Goal: Navigation & Orientation: Understand site structure

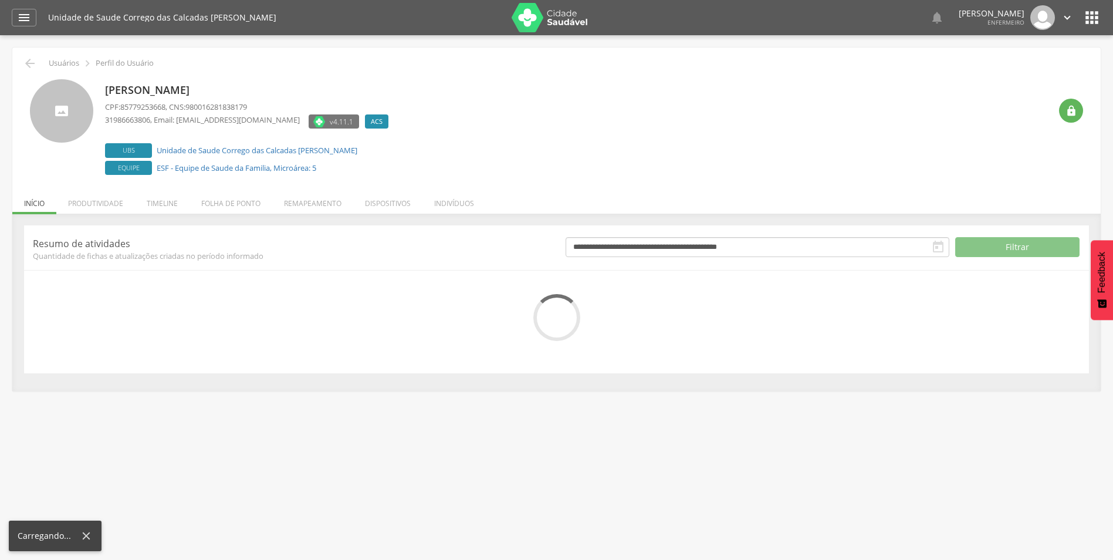
scroll to position [35, 0]
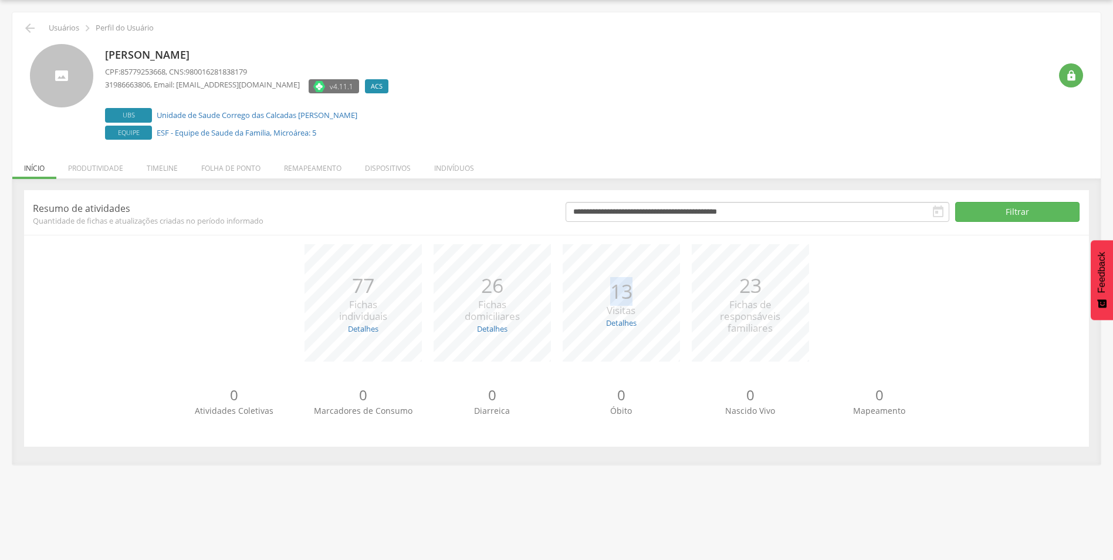
drag, startPoint x: 604, startPoint y: 288, endPoint x: 649, endPoint y: 293, distance: 44.9
click at [649, 293] on div "*** 13 Visitas Detalhes Realizadas: 13 Recusadas: 0 Ausentes: 0" at bounding box center [621, 302] width 129 height 117
drag, startPoint x: 361, startPoint y: 286, endPoint x: 386, endPoint y: 286, distance: 24.6
click at [386, 286] on p "77" at bounding box center [363, 285] width 48 height 29
drag, startPoint x: 386, startPoint y: 286, endPoint x: 329, endPoint y: 162, distance: 136.2
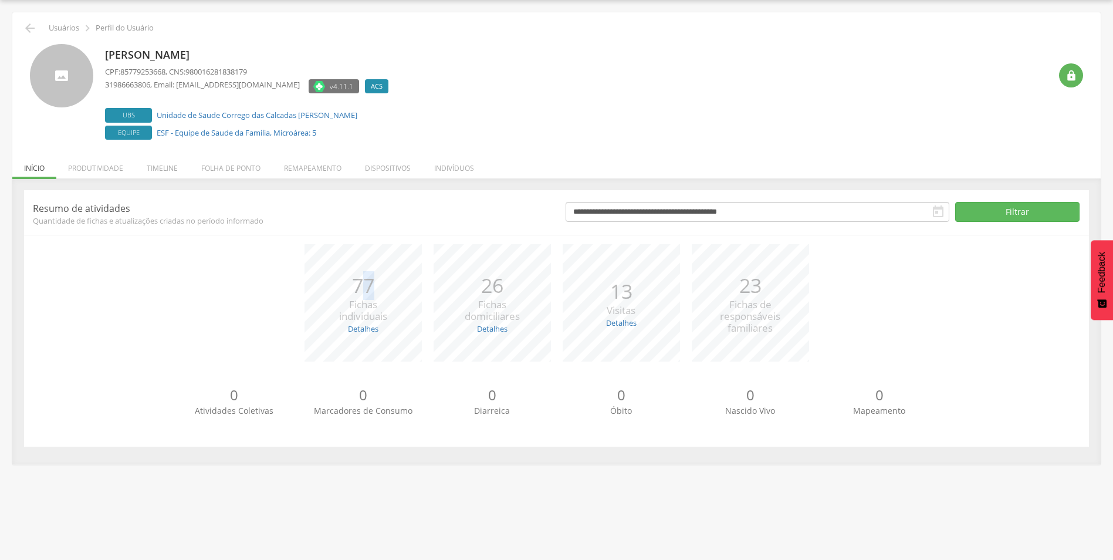
click at [329, 162] on li "Remapeamento" at bounding box center [312, 165] width 81 height 28
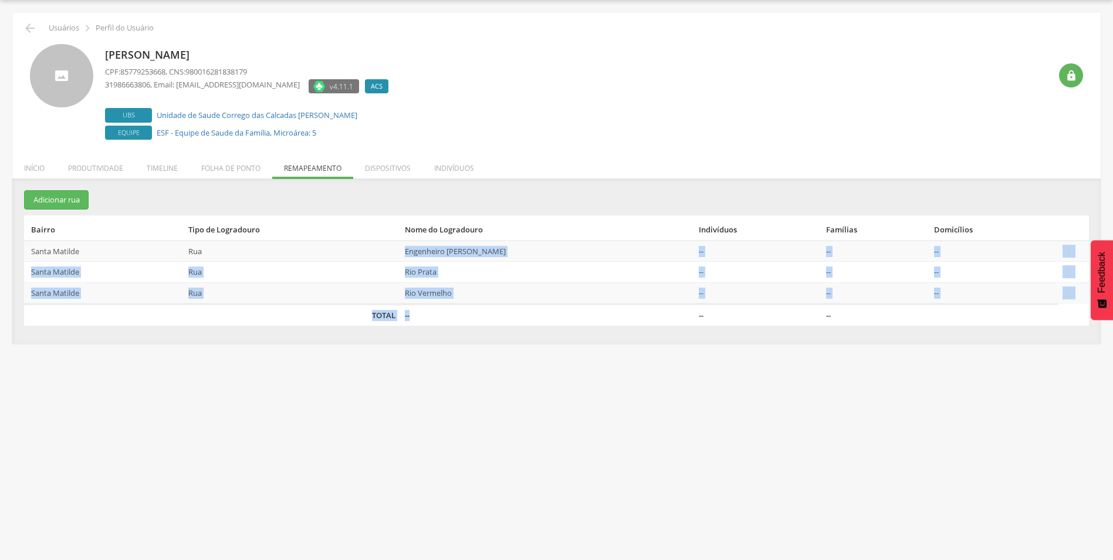
drag, startPoint x: 392, startPoint y: 243, endPoint x: 533, endPoint y: 313, distance: 156.6
click at [533, 313] on table "Bairro Tipo de Logradouro Nome do Logradouro Indivíduos Famílias Domicílios [PE…" at bounding box center [556, 270] width 1065 height 110
click at [535, 313] on td "--" at bounding box center [547, 315] width 295 height 22
drag, startPoint x: 436, startPoint y: 293, endPoint x: 398, endPoint y: 235, distance: 69.0
click at [398, 235] on table "Bairro Tipo de Logradouro Nome do Logradouro Indivíduos Famílias Domicílios [PE…" at bounding box center [556, 270] width 1065 height 110
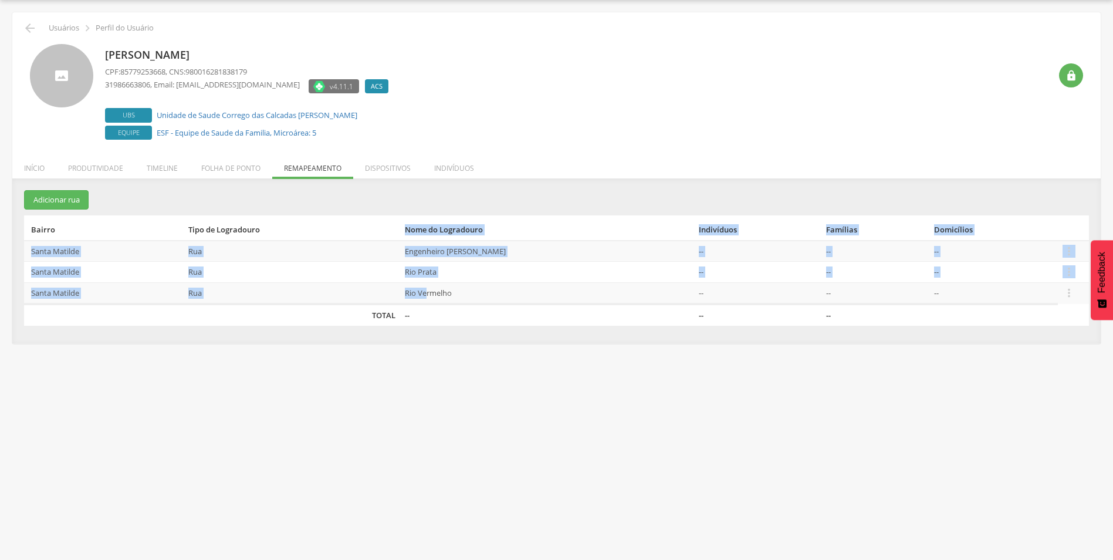
drag, startPoint x: 398, startPoint y: 235, endPoint x: 411, endPoint y: 249, distance: 19.5
click at [411, 249] on td "Engenheiro [PERSON_NAME]" at bounding box center [547, 251] width 295 height 21
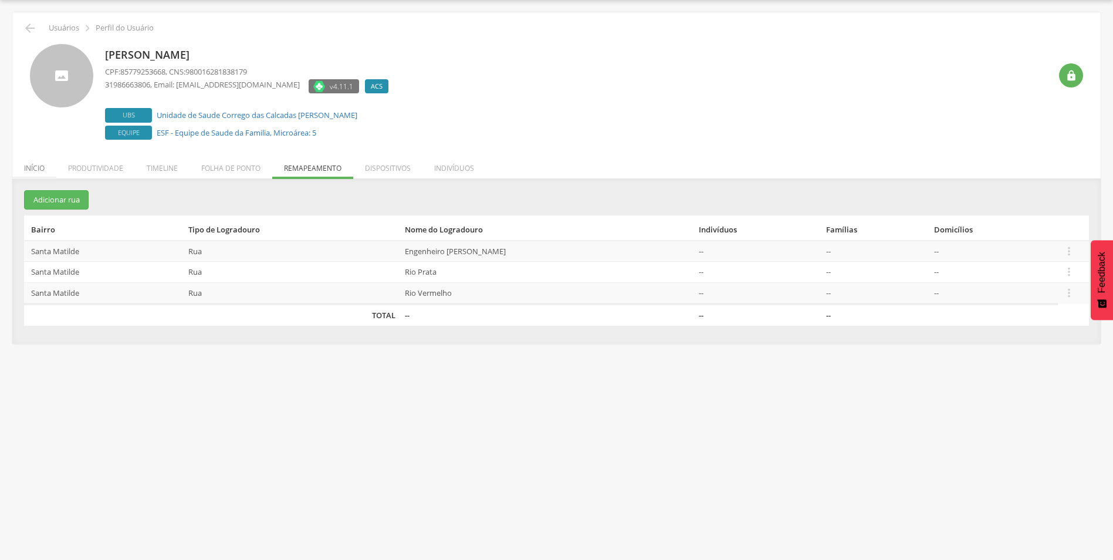
click at [33, 168] on li "Início" at bounding box center [34, 165] width 44 height 28
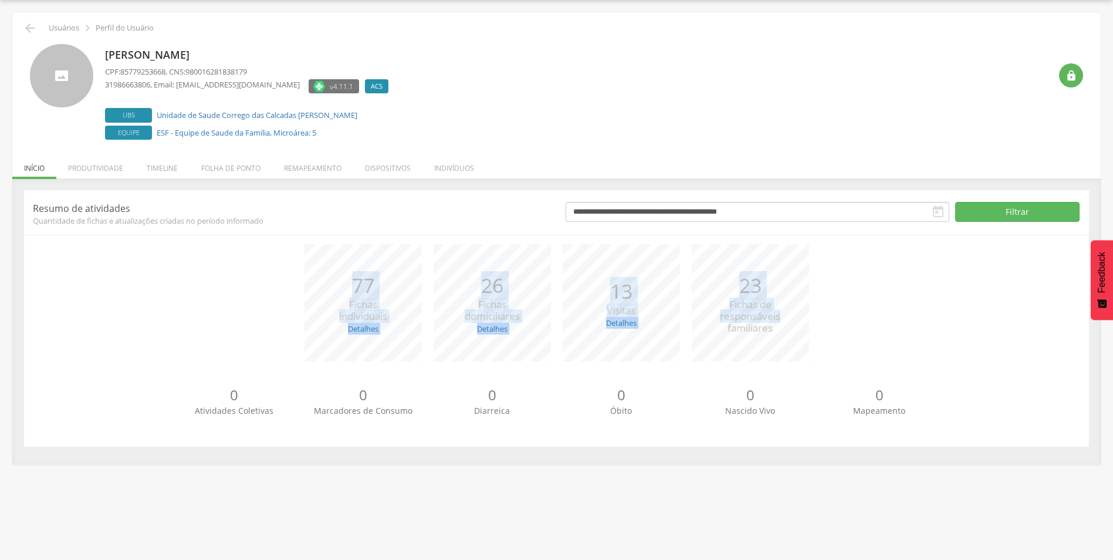
drag, startPoint x: 326, startPoint y: 269, endPoint x: 962, endPoint y: 314, distance: 637.5
click at [962, 314] on div "*** 77 Fichas individuais Detalhes Novas: 0 Atualizadas: 77 *** 26 Fichas domic…" at bounding box center [556, 308] width 1047 height 129
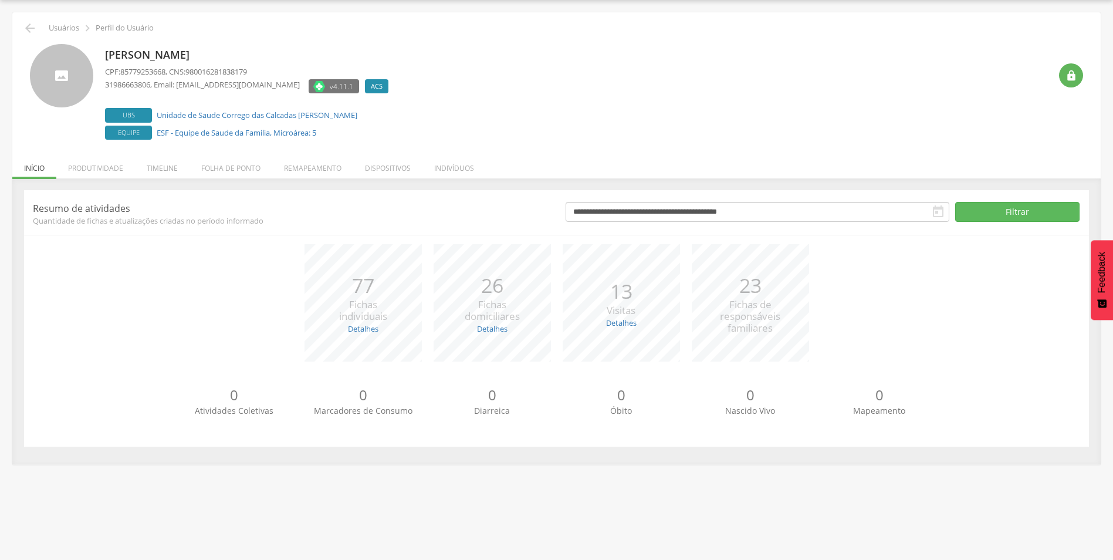
click at [635, 496] on div " Supervisão  Distritos  Ubs Coordenador: - [GEOGRAPHIC_DATA] / [GEOGRAPHIC_D…" at bounding box center [556, 280] width 1113 height 560
drag, startPoint x: 604, startPoint y: 306, endPoint x: 642, endPoint y: 313, distance: 38.2
click at [642, 313] on div "*** 13 Visitas Detalhes Realizadas: 13 Recusadas: 0 Ausentes: 0" at bounding box center [621, 302] width 129 height 117
click at [444, 176] on li "Indivíduos" at bounding box center [453, 165] width 63 height 28
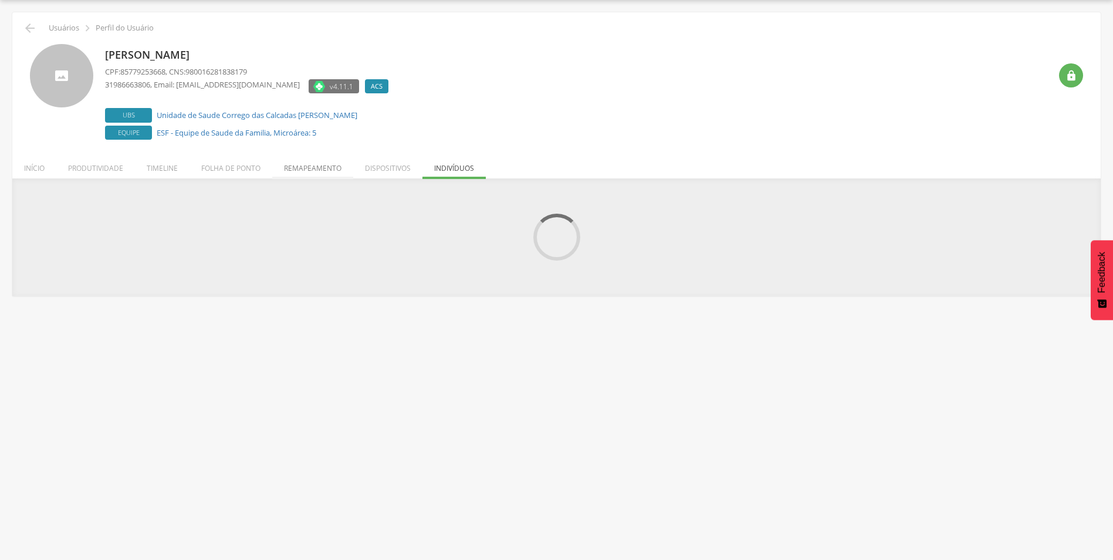
click at [301, 169] on li "Remapeamento" at bounding box center [312, 165] width 81 height 28
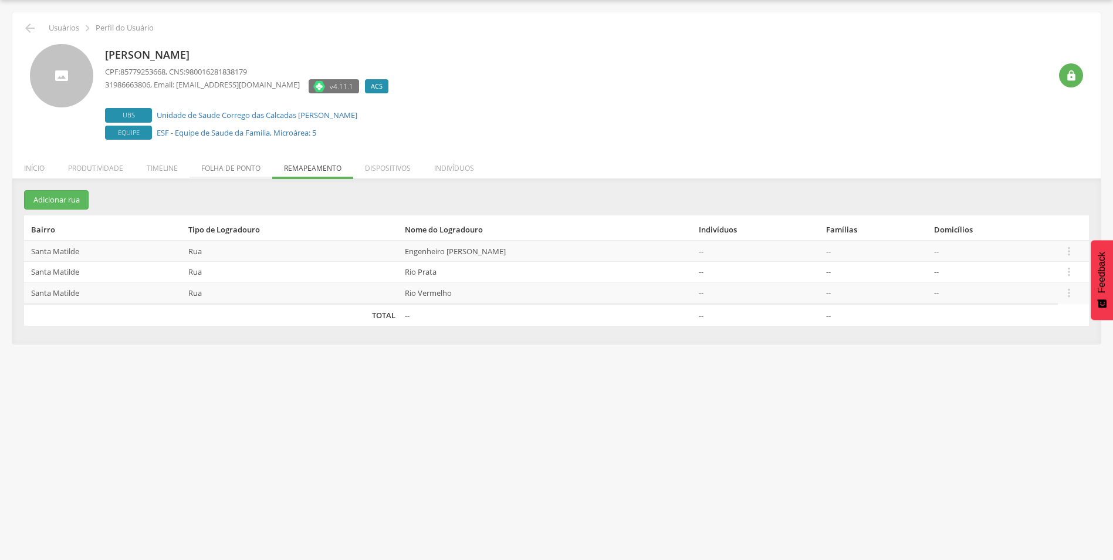
click at [226, 165] on li "Folha de ponto" at bounding box center [231, 165] width 83 height 28
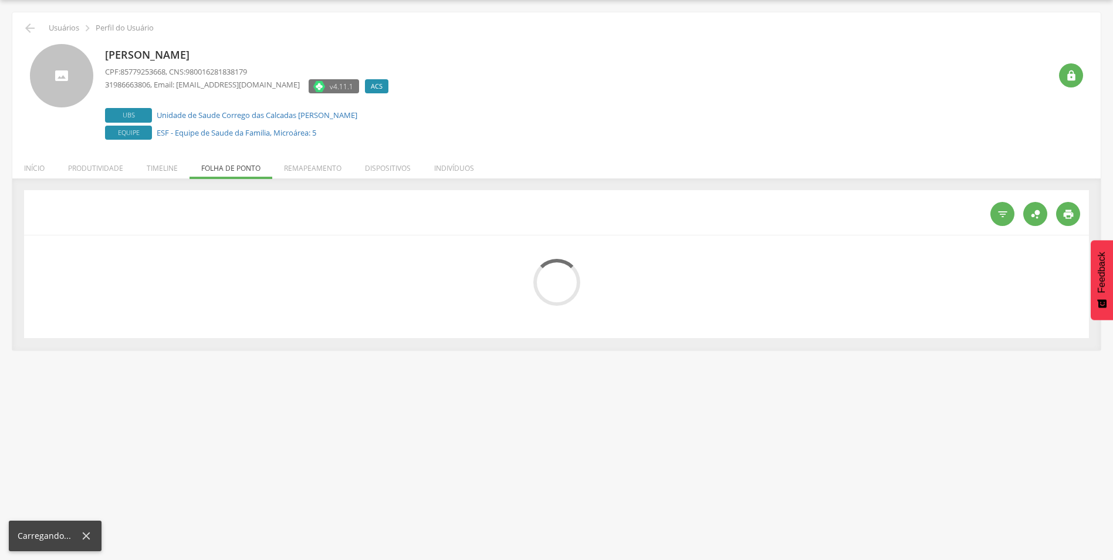
click at [177, 164] on li "Timeline" at bounding box center [162, 165] width 55 height 28
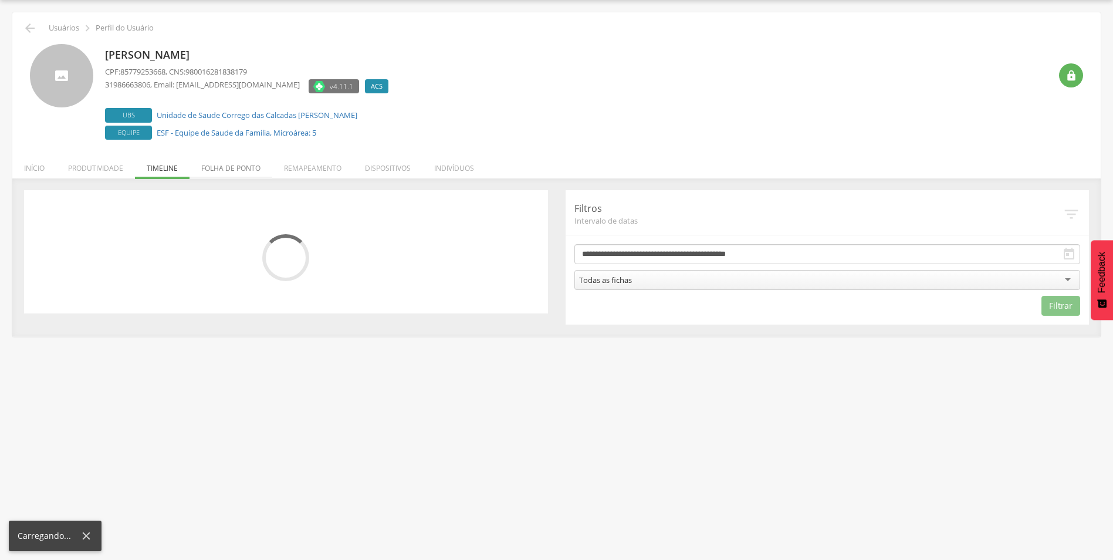
click at [204, 162] on li "Folha de ponto" at bounding box center [231, 165] width 83 height 28
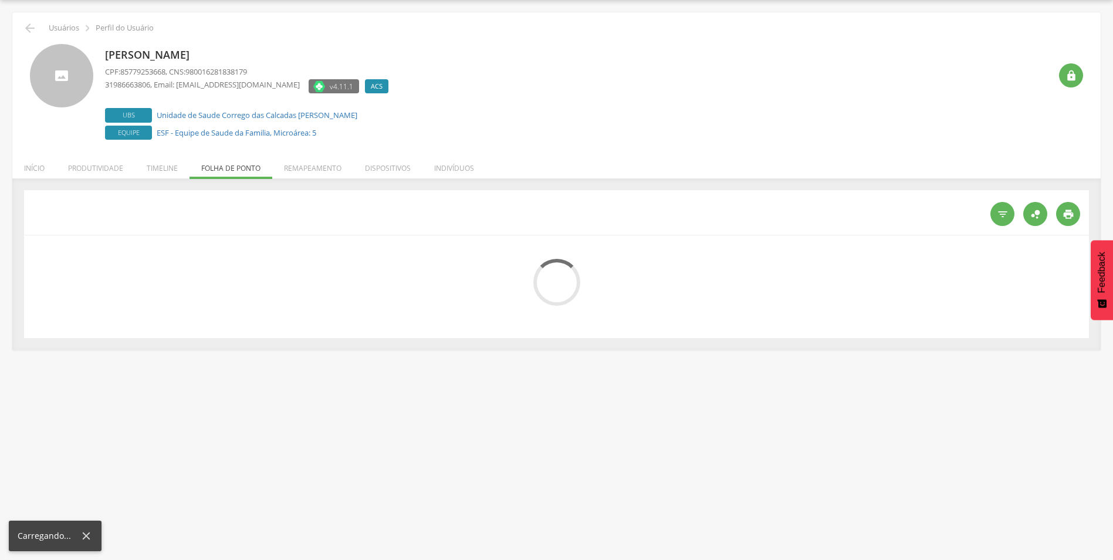
click at [216, 163] on ul "Início Produtividade Timeline Folha de ponto Remapeamento Gerenciar acesso Quar…" at bounding box center [556, 168] width 1088 height 10
click at [42, 167] on li "Início" at bounding box center [34, 165] width 44 height 28
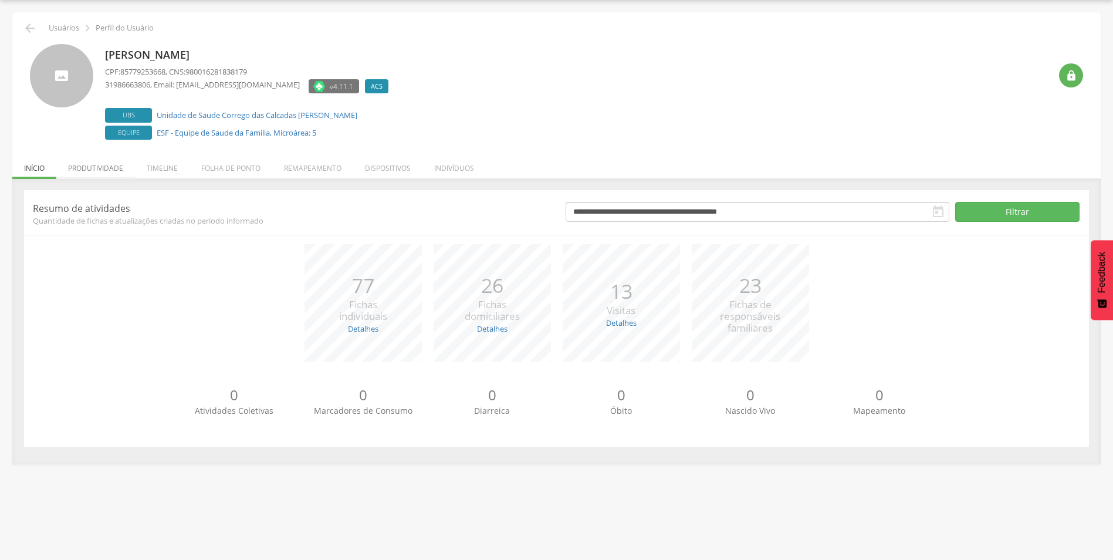
click at [90, 171] on li "Produtividade" at bounding box center [95, 165] width 79 height 28
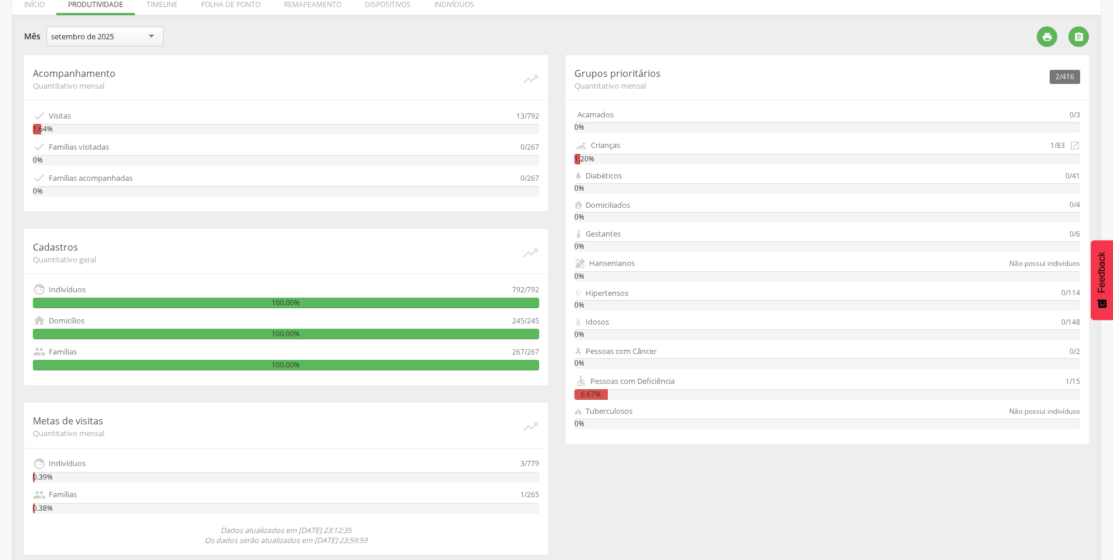
scroll to position [206, 0]
